Goal: Information Seeking & Learning: Learn about a topic

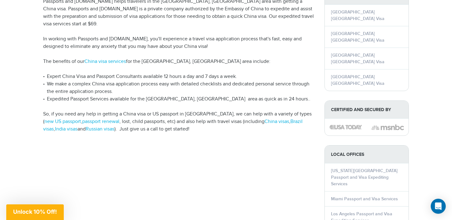
scroll to position [205, 0]
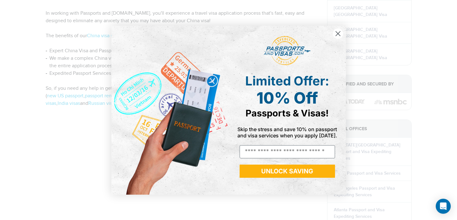
click at [339, 33] on icon "Close dialog" at bounding box center [337, 33] width 11 height 11
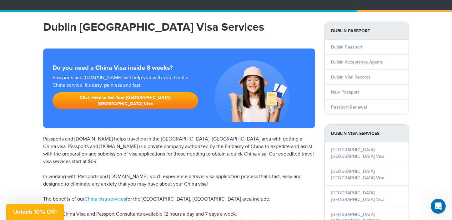
scroll to position [42, 0]
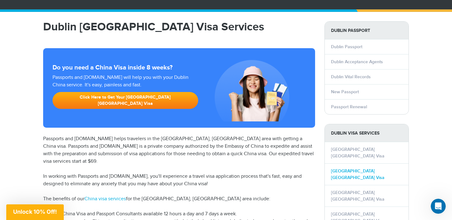
click at [364, 168] on link "[GEOGRAPHIC_DATA] [GEOGRAPHIC_DATA] Visa" at bounding box center [357, 174] width 53 height 12
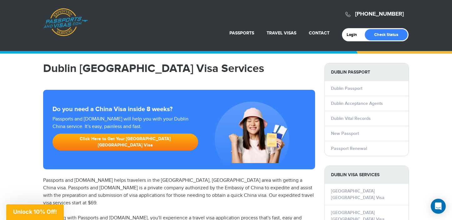
click at [357, 96] on li "Dublin Acceptance Agents" at bounding box center [367, 103] width 84 height 15
click at [360, 86] on link "Dublin Passport" at bounding box center [346, 88] width 31 height 5
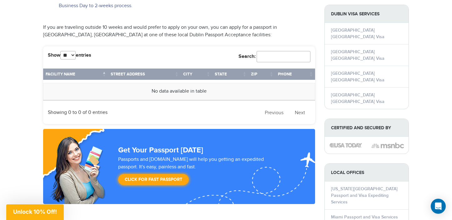
scroll to position [658, 0]
